Goal: Information Seeking & Learning: Learn about a topic

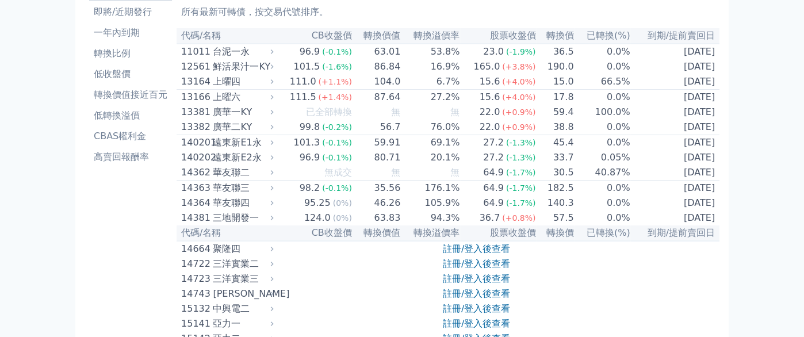
scroll to position [115, 0]
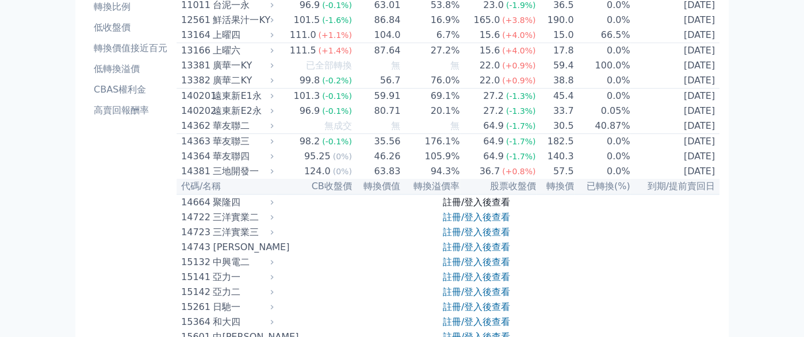
click at [496, 208] on link "註冊/登入後查看" at bounding box center [476, 202] width 67 height 11
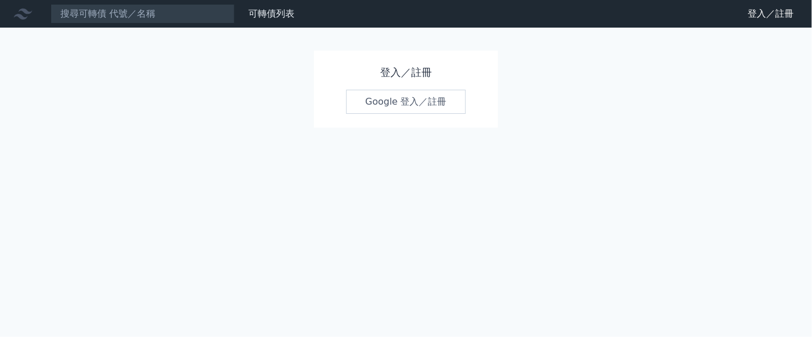
click at [420, 105] on link "Google 登入／註冊" at bounding box center [406, 102] width 120 height 24
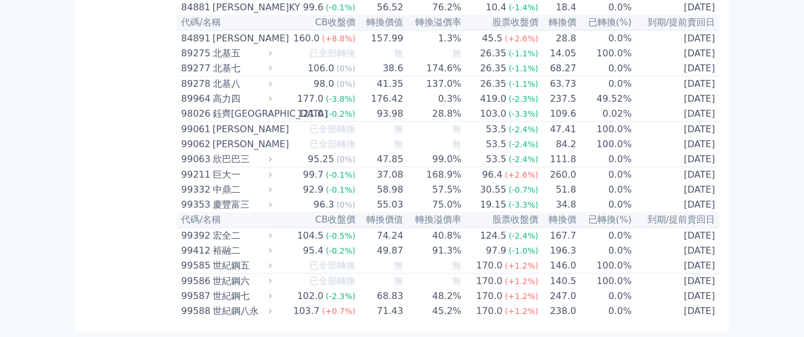
scroll to position [6267, 0]
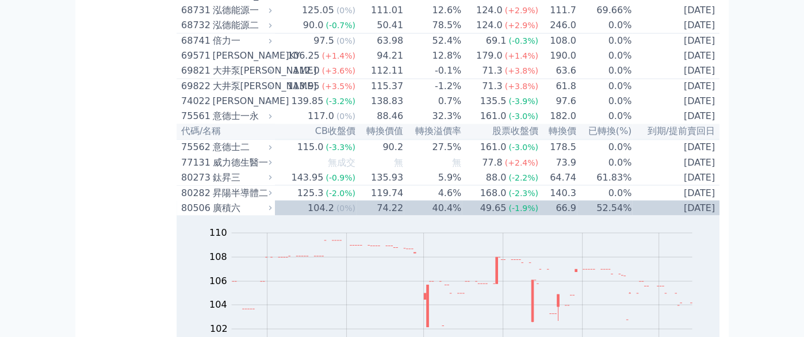
scroll to position [5577, 0]
